Goal: Information Seeking & Learning: Learn about a topic

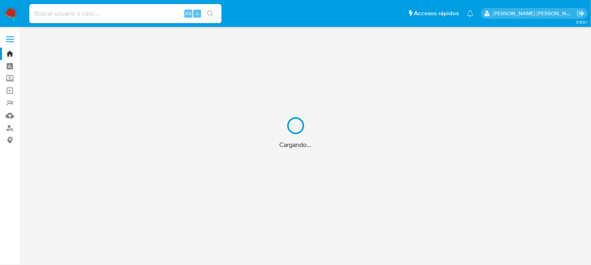
click at [4, 15] on div "Cargando..." at bounding box center [295, 132] width 591 height 265
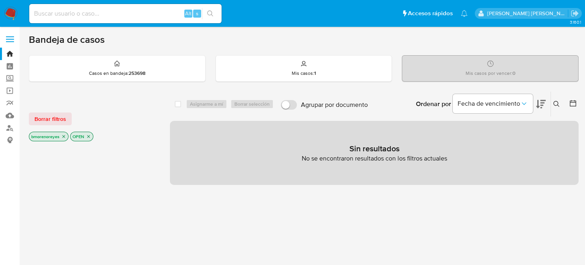
click at [82, 18] on input at bounding box center [125, 13] width 192 height 10
paste input "194090545"
type input "194090545"
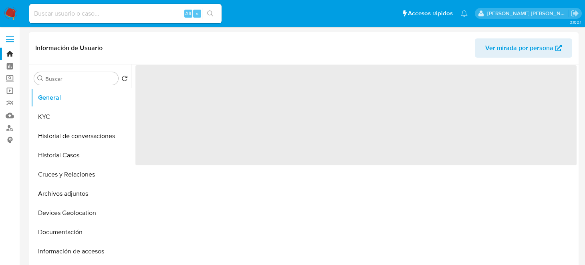
select select "10"
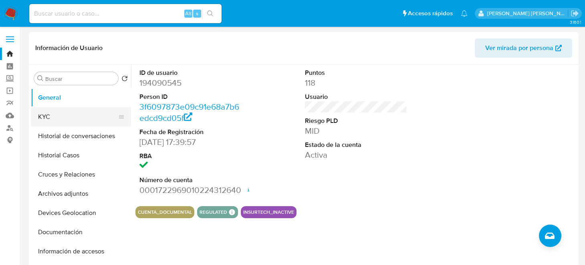
click at [50, 115] on button "KYC" at bounding box center [78, 116] width 94 height 19
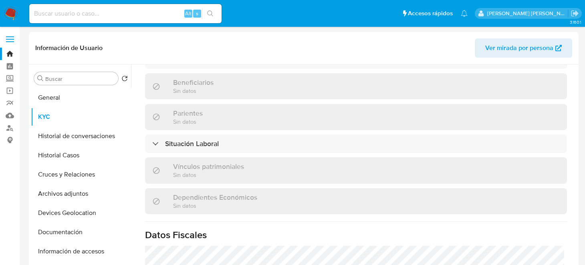
scroll to position [400, 0]
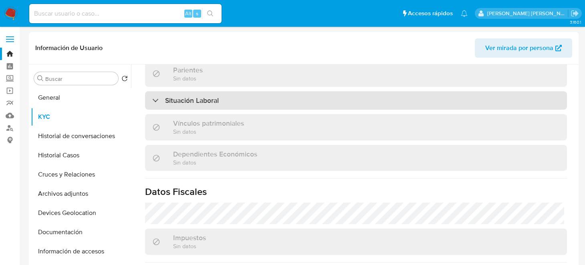
click at [263, 100] on div "Situación Laboral" at bounding box center [356, 100] width 422 height 18
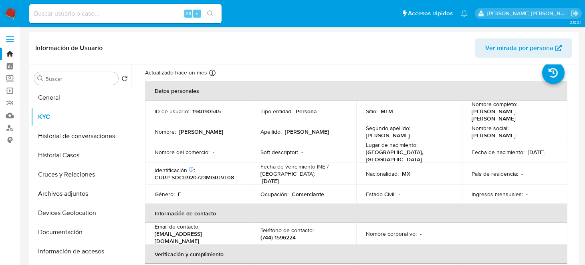
scroll to position [0, 0]
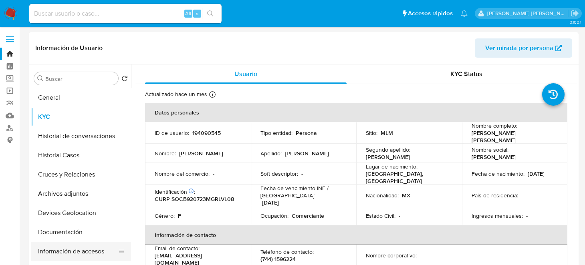
click at [71, 250] on button "Información de accesos" at bounding box center [78, 251] width 94 height 19
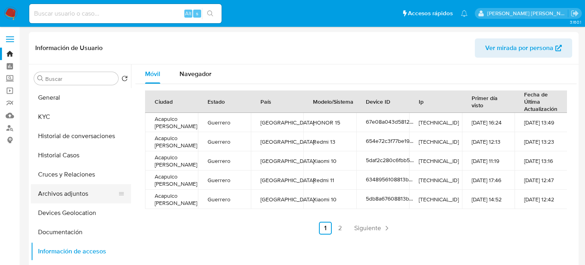
click at [88, 193] on button "Archivos adjuntos" at bounding box center [78, 193] width 94 height 19
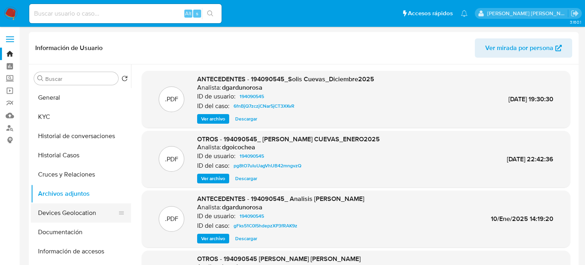
scroll to position [40, 0]
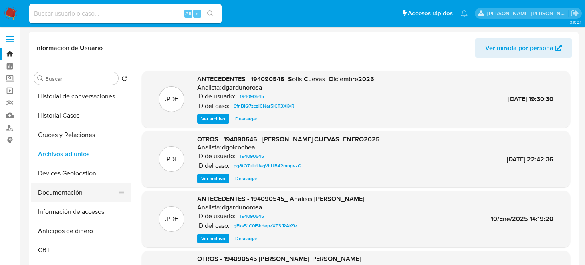
click at [69, 194] on button "Documentación" at bounding box center [78, 192] width 94 height 19
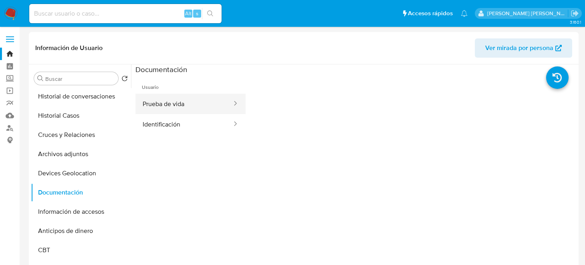
click at [185, 108] on button "Prueba de vida" at bounding box center [183, 104] width 97 height 20
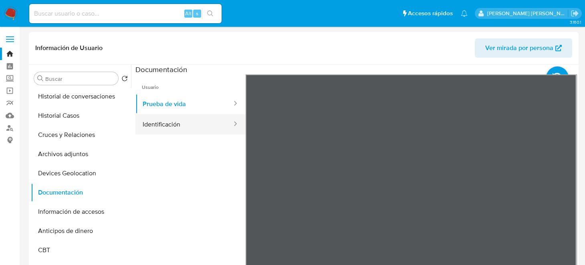
click at [183, 124] on button "Identificación" at bounding box center [183, 124] width 97 height 20
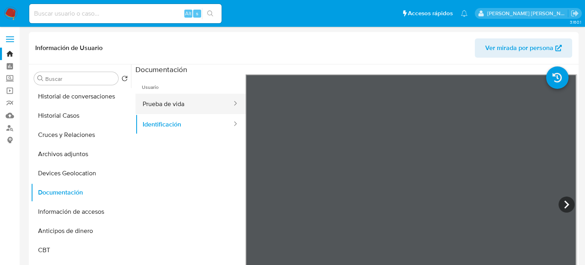
click at [182, 105] on button "Prueba de vida" at bounding box center [183, 104] width 97 height 20
